Goal: Communication & Community: Answer question/provide support

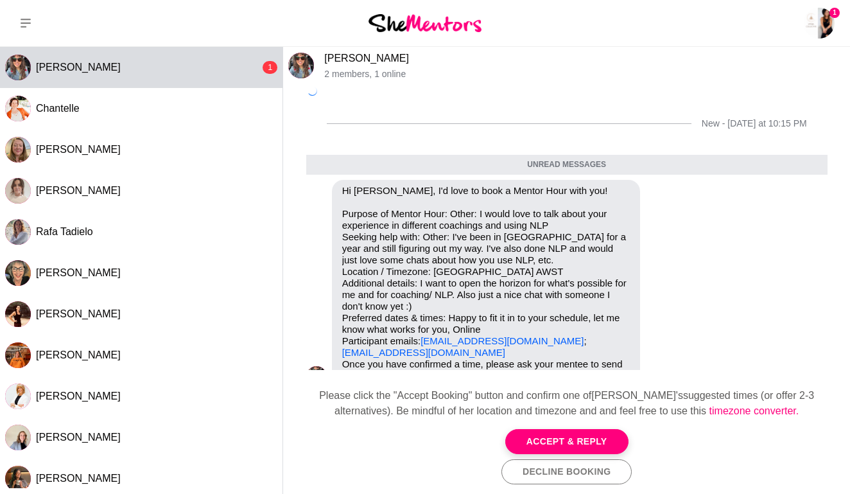
scroll to position [19, 0]
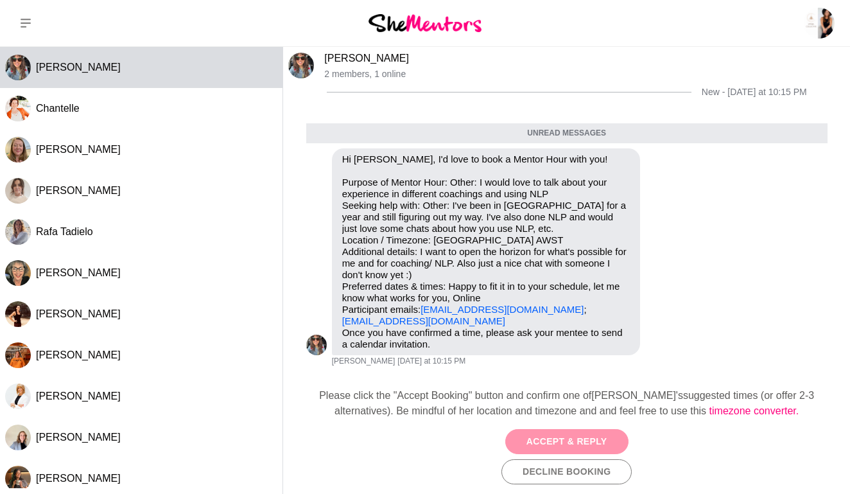
click at [551, 442] on button "Accept & Reply" at bounding box center [566, 441] width 123 height 25
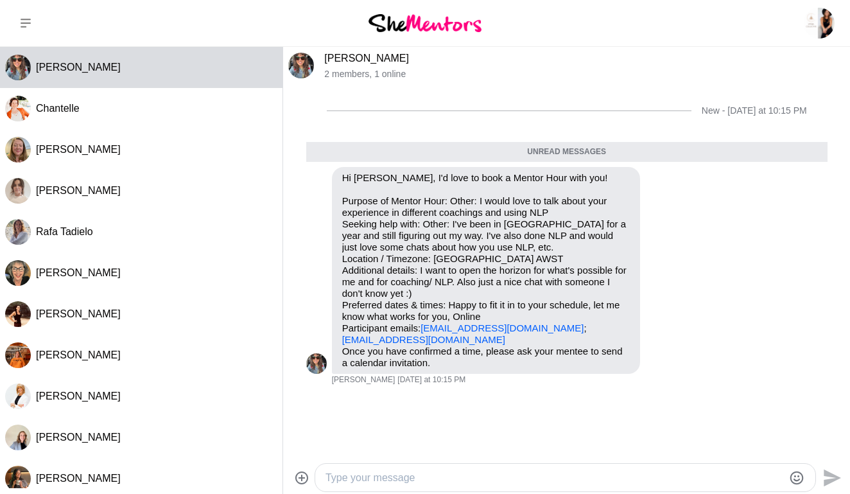
scroll to position [6, 0]
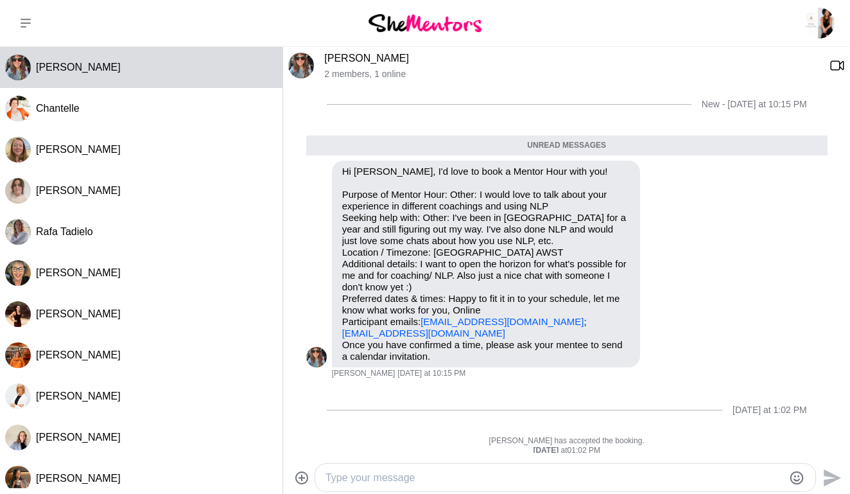
click at [342, 473] on textarea "Type your message" at bounding box center [555, 477] width 458 height 15
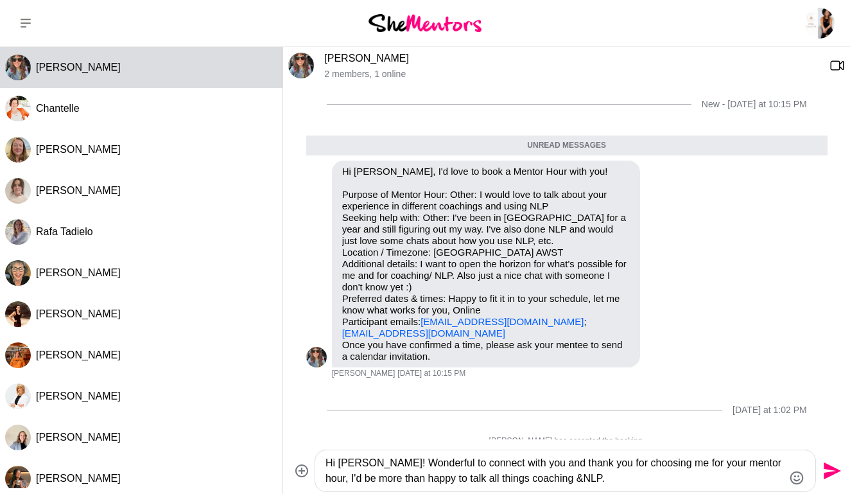
click at [548, 481] on textarea "Hi [PERSON_NAME]! Wonderful to connect with you and thank you for choosing me f…" at bounding box center [555, 470] width 458 height 31
click at [582, 476] on textarea "Hi [PERSON_NAME]! Wonderful to connect with you and thank you for choosing me f…" at bounding box center [555, 470] width 458 height 31
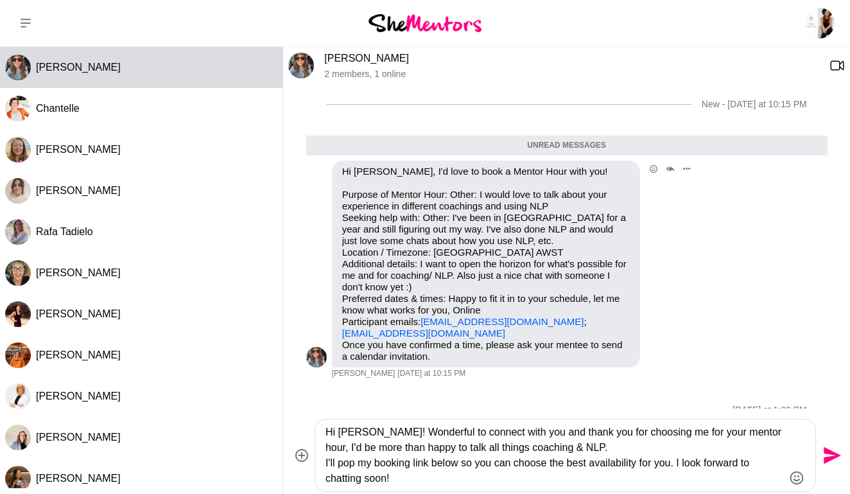
paste textarea "[URL][DOMAIN_NAME]"
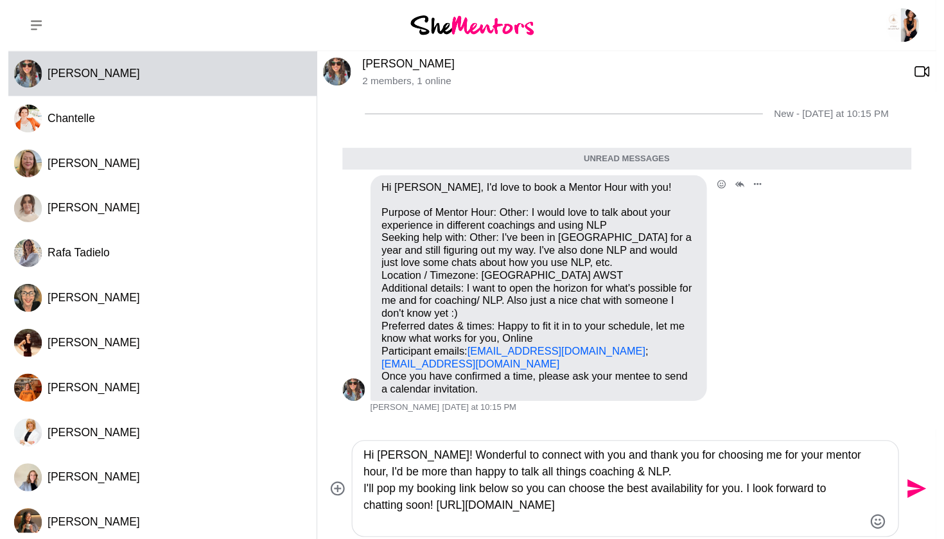
scroll to position [0, 0]
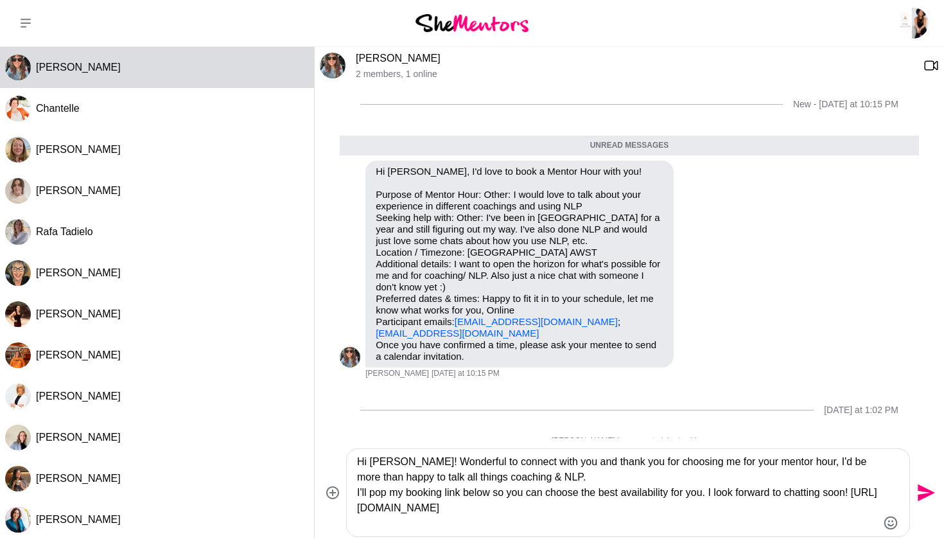
type textarea "Hi [PERSON_NAME]! Wonderful to connect with you and thank you for choosing me f…"
click at [850, 487] on icon "Send" at bounding box center [926, 492] width 17 height 17
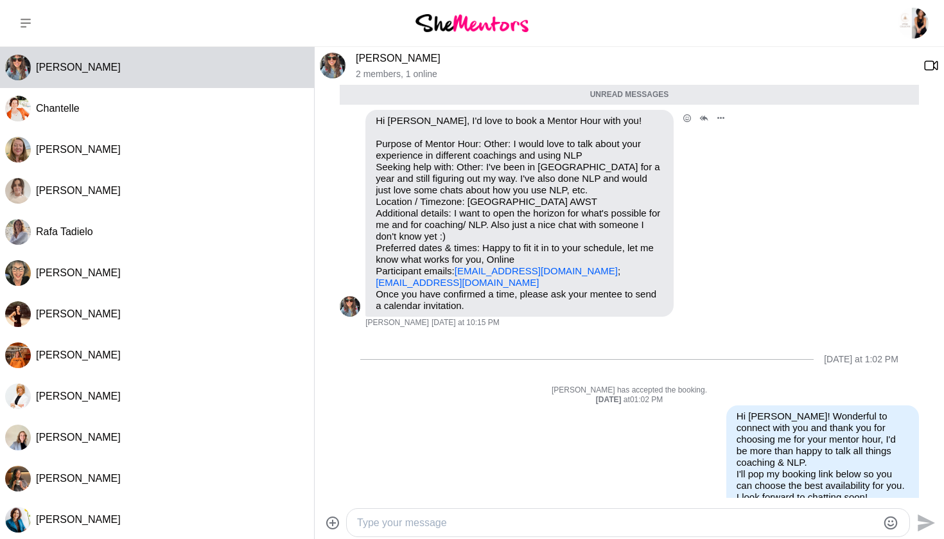
scroll to position [103, 0]
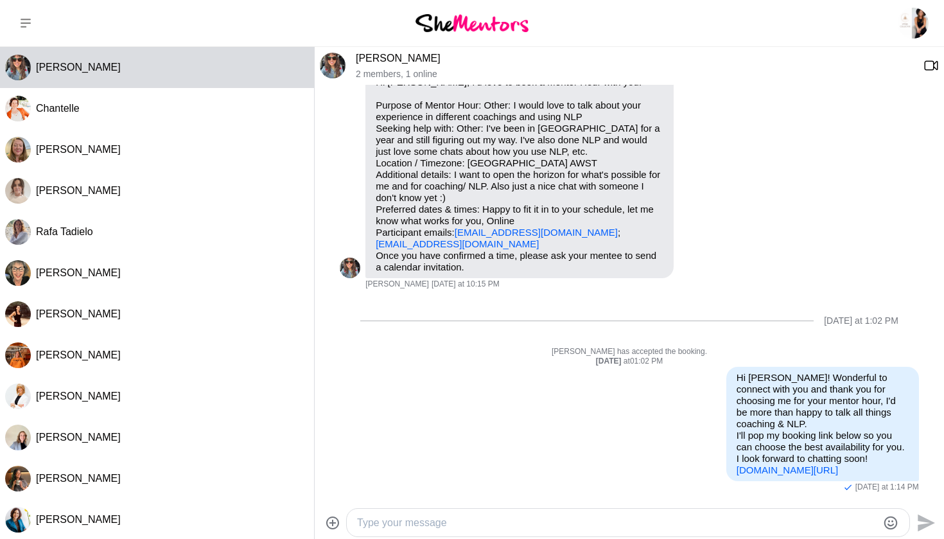
click at [331, 67] on img at bounding box center [333, 66] width 26 height 26
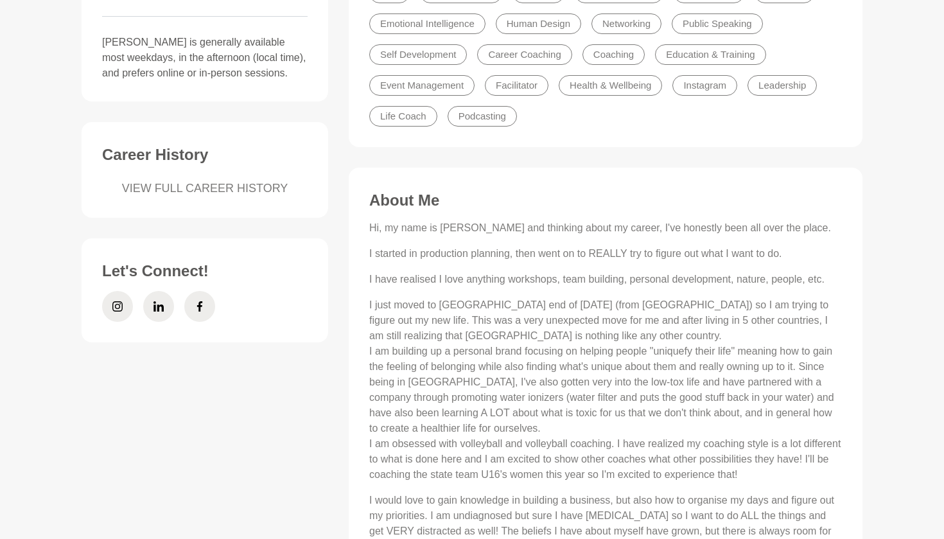
scroll to position [419, 0]
